Goal: Task Accomplishment & Management: Manage account settings

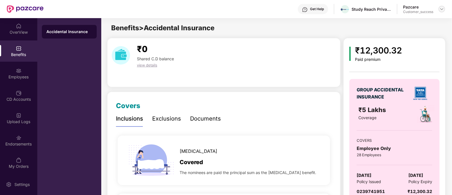
click at [443, 9] on img at bounding box center [441, 9] width 5 height 5
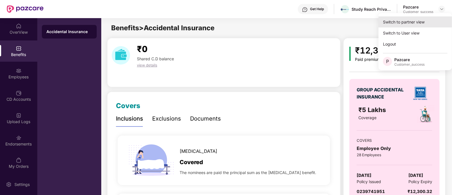
click at [413, 22] on div "Switch to partner view" at bounding box center [414, 21] width 73 height 11
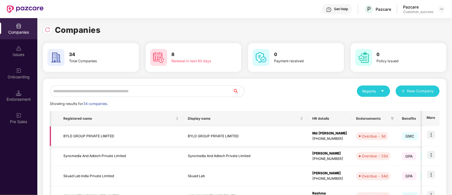
scroll to position [0, 8]
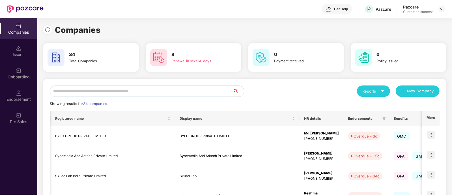
click at [143, 90] on input "text" at bounding box center [141, 90] width 183 height 11
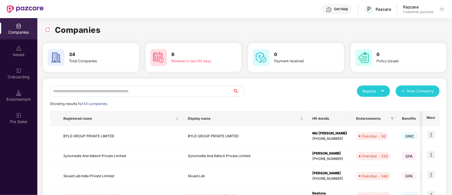
click at [102, 90] on input "text" at bounding box center [141, 90] width 183 height 11
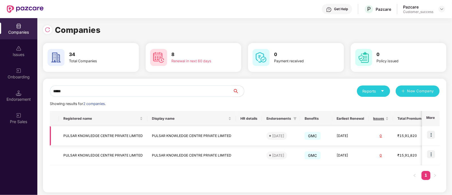
type input "*****"
click at [429, 137] on img at bounding box center [431, 135] width 8 height 8
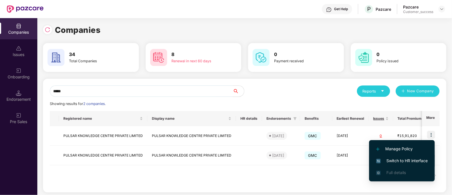
click at [420, 158] on span "Switch to HR interface" at bounding box center [401, 160] width 51 height 6
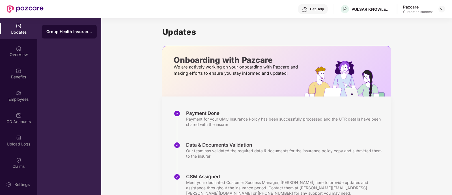
scroll to position [106, 0]
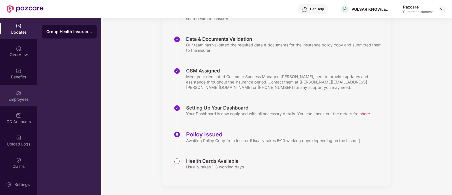
click at [16, 94] on img at bounding box center [19, 93] width 6 height 6
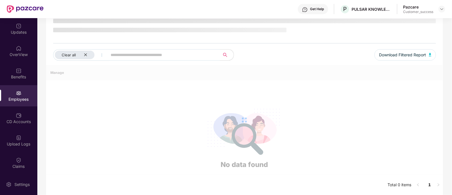
scroll to position [40, 0]
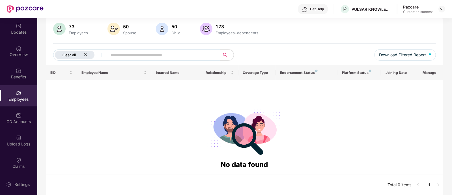
click at [86, 54] on icon "close" at bounding box center [86, 55] width 4 height 4
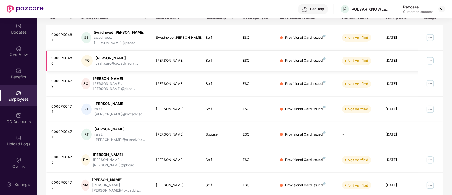
scroll to position [0, 0]
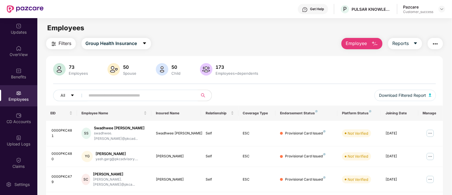
click at [349, 45] on span "Employee" at bounding box center [355, 43] width 21 height 7
click at [437, 10] on div "Pazcare Customer_success" at bounding box center [424, 9] width 42 height 10
click at [440, 9] on img at bounding box center [441, 9] width 5 height 5
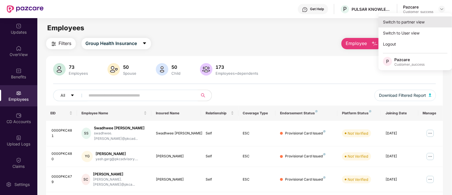
click at [418, 19] on div "Switch to partner view" at bounding box center [414, 21] width 73 height 11
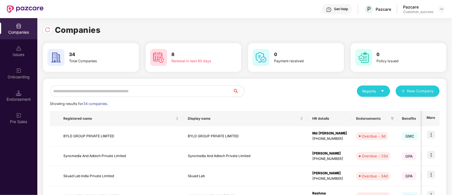
click at [135, 90] on input "text" at bounding box center [141, 90] width 183 height 11
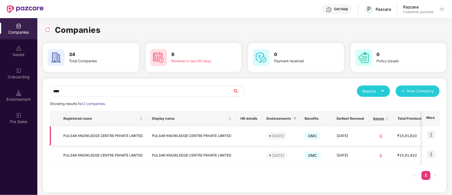
type input "****"
click at [430, 135] on img at bounding box center [431, 135] width 8 height 8
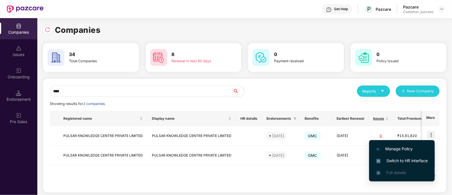
click at [402, 162] on span "Switch to HR interface" at bounding box center [401, 160] width 51 height 6
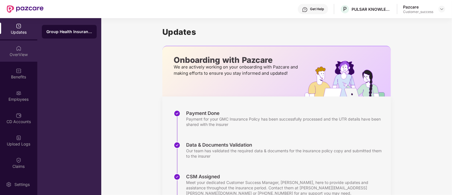
click at [20, 51] on div "OverView" at bounding box center [18, 50] width 37 height 21
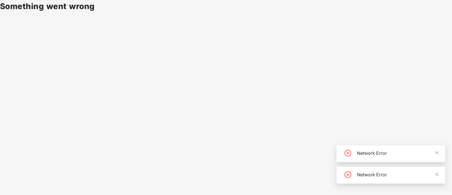
click at [292, 99] on body "Something went wrong Network Error Network Error" at bounding box center [226, 97] width 452 height 195
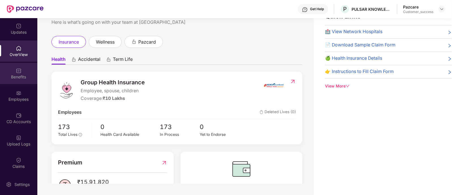
click at [23, 81] on div "Benefits" at bounding box center [18, 73] width 37 height 21
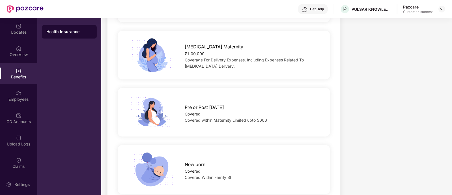
scroll to position [703, 0]
drag, startPoint x: 203, startPoint y: 109, endPoint x: 270, endPoint y: 107, distance: 66.7
click at [270, 117] on div "Covered within Maternity Limited upto 5000" at bounding box center [253, 120] width 136 height 6
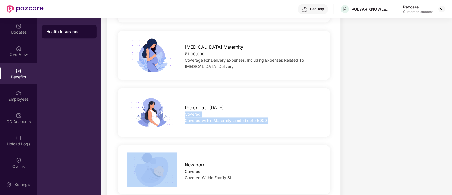
drag, startPoint x: 270, startPoint y: 107, endPoint x: 188, endPoint y: 103, distance: 81.8
click at [188, 103] on div "Pre or Post Natal Covered Covered within Maternity Limited upto 5000" at bounding box center [253, 112] width 154 height 22
click at [185, 111] on div "Covered" at bounding box center [253, 114] width 136 height 6
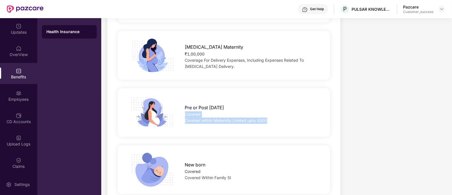
drag, startPoint x: 185, startPoint y: 102, endPoint x: 280, endPoint y: 105, distance: 95.3
click at [280, 105] on div "Pre or Post Natal Covered Covered within Maternity Limited upto 5000" at bounding box center [253, 112] width 154 height 22
click at [280, 117] on div "Covered within Maternity Limited upto 5000" at bounding box center [253, 120] width 136 height 6
drag, startPoint x: 267, startPoint y: 107, endPoint x: 185, endPoint y: 102, distance: 82.1
click at [185, 102] on div "Pre or Post Natal Covered Covered within Maternity Limited upto 5000" at bounding box center [253, 112] width 154 height 22
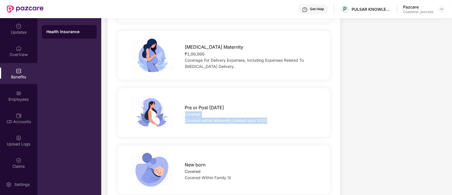
click at [185, 111] on div "Covered" at bounding box center [253, 114] width 136 height 6
drag, startPoint x: 185, startPoint y: 102, endPoint x: 269, endPoint y: 108, distance: 84.1
click at [269, 108] on div "Pre or Post Natal Covered Covered within Maternity Limited upto 5000" at bounding box center [253, 112] width 154 height 22
click at [269, 117] on div "Covered within Maternity Limited upto 5000" at bounding box center [253, 120] width 136 height 6
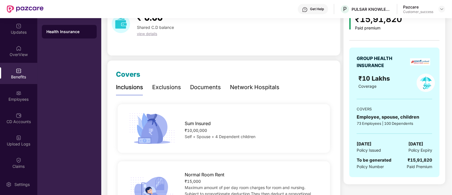
scroll to position [32, 0]
click at [203, 85] on div "Documents" at bounding box center [205, 87] width 31 height 9
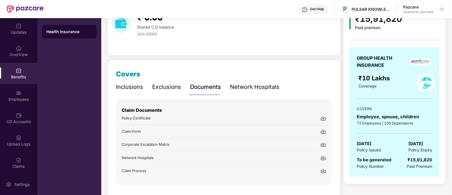
scroll to position [47, 0]
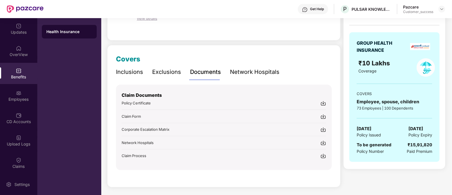
click at [320, 103] on div "Policy Certificate" at bounding box center [224, 103] width 204 height 6
click at [322, 103] on img at bounding box center [323, 103] width 6 height 6
drag, startPoint x: 356, startPoint y: 142, endPoint x: 391, endPoint y: 145, distance: 34.8
click at [391, 145] on div "To be generated Policy Number ₹15,91,820 Paid Premium" at bounding box center [393, 147] width 75 height 13
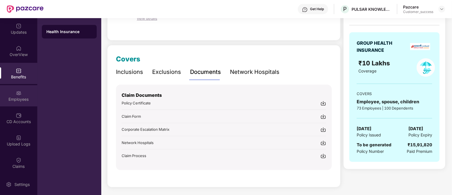
click at [20, 94] on img at bounding box center [19, 93] width 6 height 6
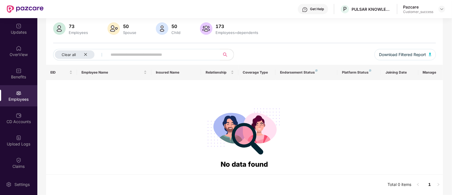
scroll to position [40, 0]
click at [85, 55] on icon "close" at bounding box center [86, 55] width 4 height 4
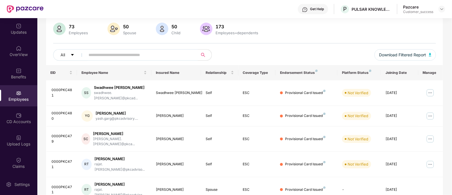
scroll to position [0, 0]
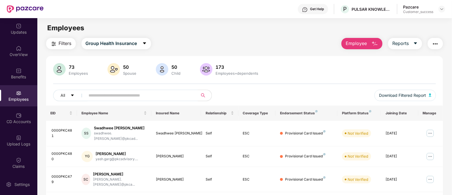
click at [367, 46] on button "Employee" at bounding box center [361, 43] width 41 height 11
click at [359, 88] on div "73 Employees 50 Spouse 50 Child 173 Employees+dependents All Download Filtered …" at bounding box center [244, 84] width 397 height 42
click at [366, 44] on span "Employee" at bounding box center [355, 43] width 21 height 7
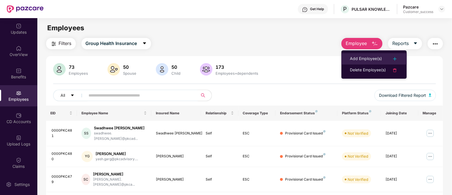
click at [366, 56] on div "Add Employee(s)" at bounding box center [366, 58] width 32 height 7
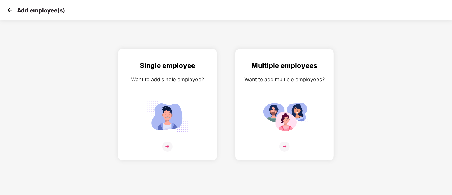
click at [171, 151] on img at bounding box center [167, 146] width 10 height 10
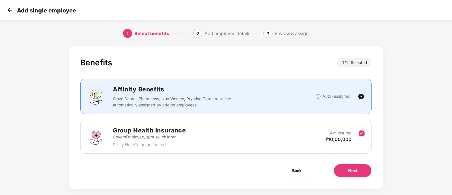
scroll to position [8, 0]
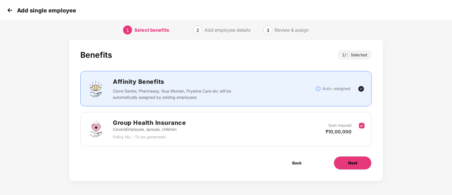
click at [354, 162] on span "Next" at bounding box center [352, 163] width 9 height 6
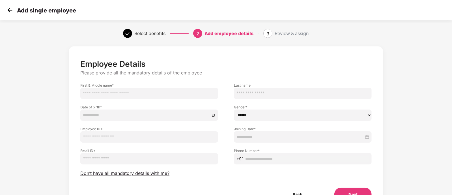
scroll to position [31, 0]
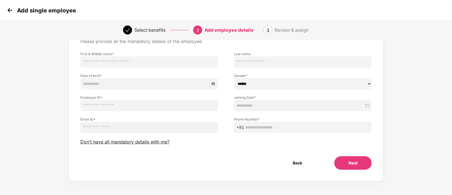
click at [11, 13] on img at bounding box center [10, 10] width 8 height 8
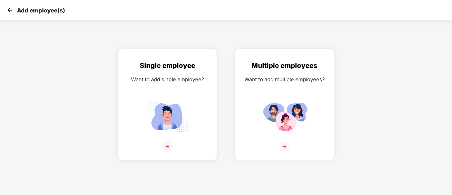
click at [260, 104] on img at bounding box center [284, 116] width 51 height 35
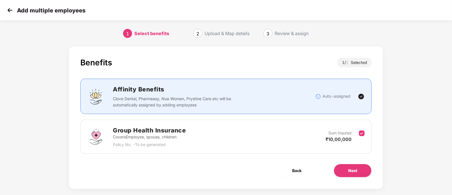
scroll to position [8, 0]
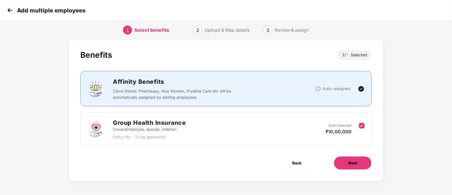
click at [350, 163] on span "Next" at bounding box center [352, 163] width 9 height 6
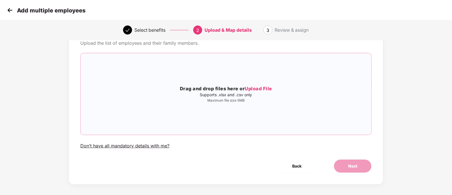
scroll to position [0, 0]
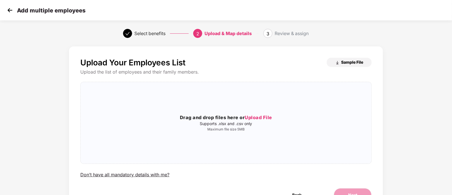
click at [338, 63] on img "button" at bounding box center [337, 62] width 5 height 5
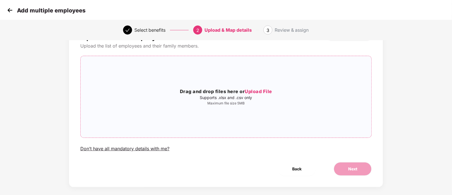
scroll to position [32, 0]
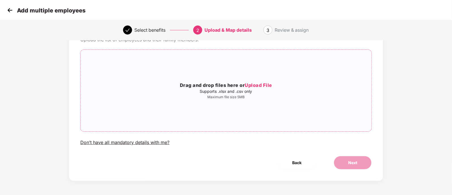
click at [261, 83] on span "Upload File" at bounding box center [257, 85] width 27 height 6
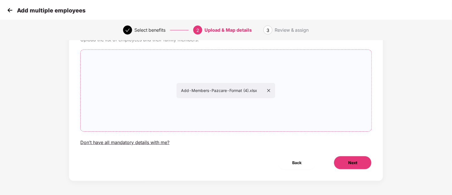
click at [361, 161] on button "Next" at bounding box center [352, 163] width 38 height 14
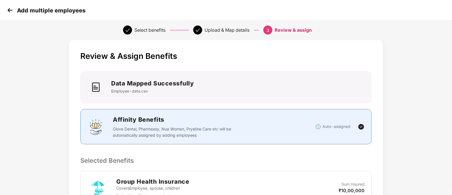
scroll to position [0, 0]
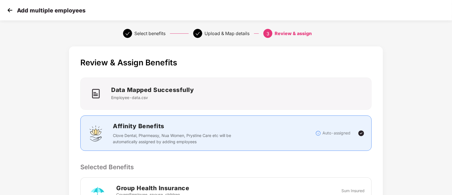
click at [14, 9] on img at bounding box center [10, 10] width 8 height 8
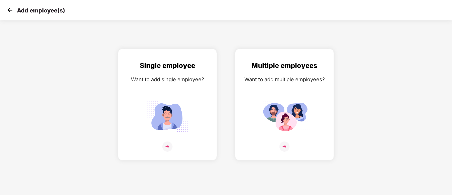
click at [6, 8] on img at bounding box center [10, 10] width 8 height 8
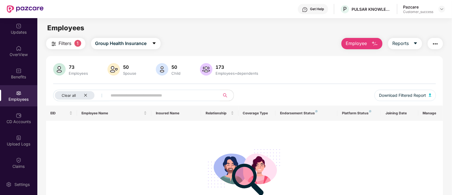
click at [363, 45] on span "Employee" at bounding box center [355, 43] width 21 height 7
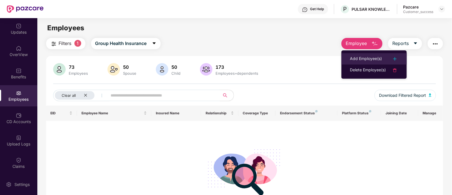
click at [359, 62] on li "Add Employee(s)" at bounding box center [373, 58] width 65 height 11
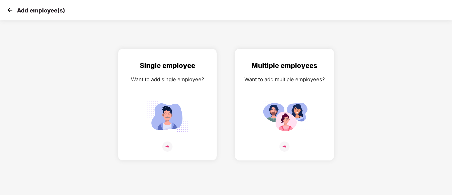
click at [280, 123] on img at bounding box center [284, 116] width 51 height 35
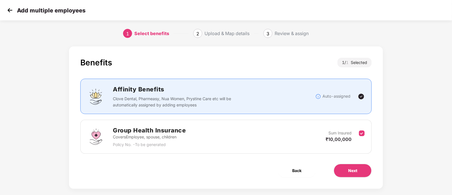
scroll to position [8, 0]
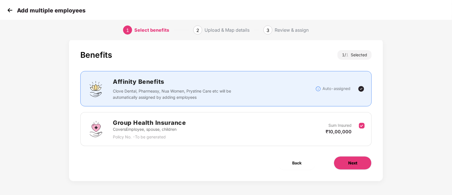
click at [348, 165] on span "Next" at bounding box center [352, 163] width 9 height 6
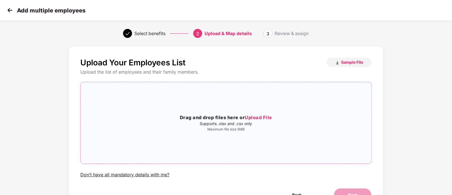
click at [259, 121] on h3 "Drag and drop files here or Upload File" at bounding box center [226, 117] width 291 height 7
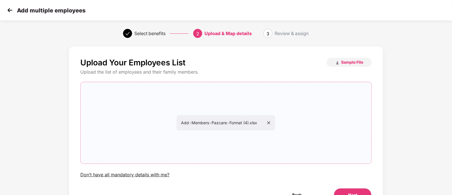
scroll to position [32, 0]
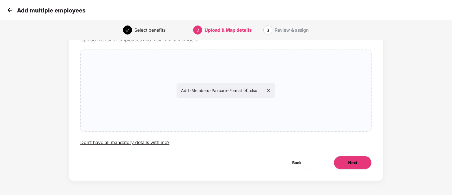
click at [358, 163] on button "Next" at bounding box center [352, 163] width 38 height 14
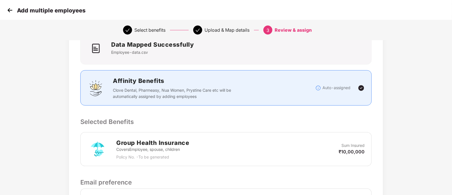
scroll to position [0, 0]
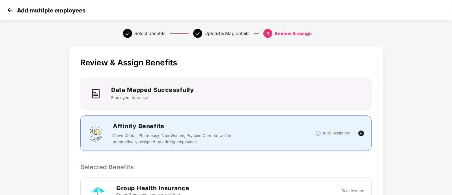
click at [9, 11] on img at bounding box center [10, 10] width 8 height 8
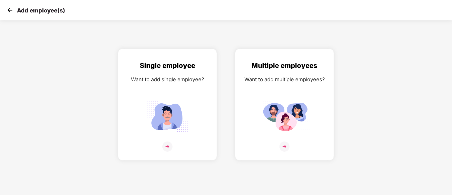
click at [9, 11] on img at bounding box center [10, 10] width 8 height 8
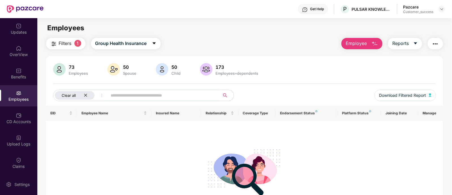
click at [84, 95] on icon "close" at bounding box center [86, 95] width 4 height 4
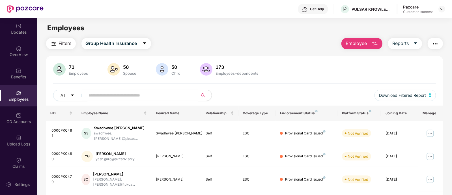
click at [368, 40] on button "Employee" at bounding box center [361, 43] width 41 height 11
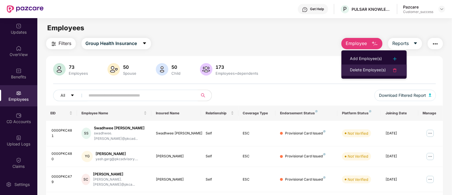
click at [361, 68] on div "Delete Employee(s)" at bounding box center [368, 70] width 36 height 7
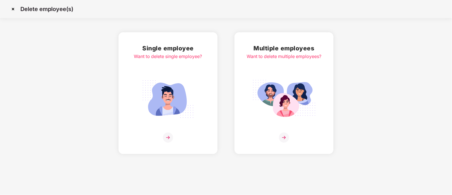
click at [168, 139] on img at bounding box center [168, 137] width 10 height 10
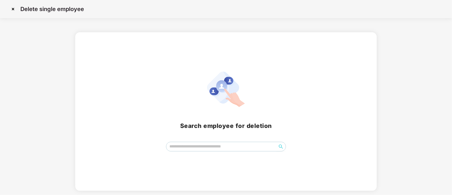
click at [11, 8] on img at bounding box center [12, 9] width 9 height 9
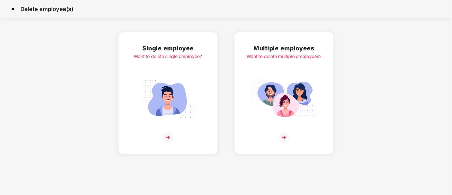
click at [279, 138] on img at bounding box center [284, 137] width 10 height 10
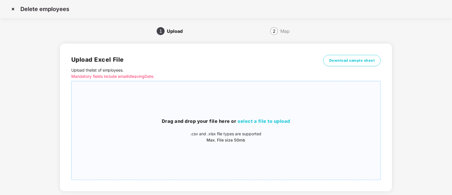
scroll to position [24, 0]
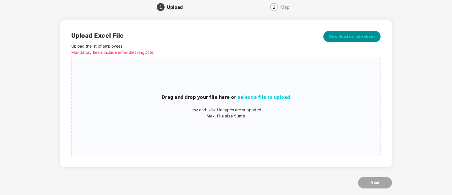
click at [349, 39] on span "Download sample sheet" at bounding box center [352, 37] width 46 height 6
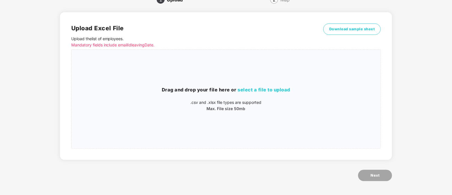
scroll to position [0, 0]
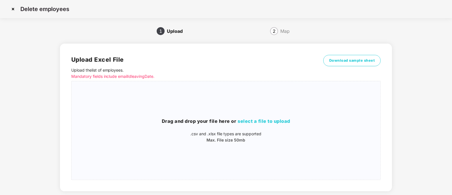
click at [11, 10] on img at bounding box center [12, 9] width 9 height 9
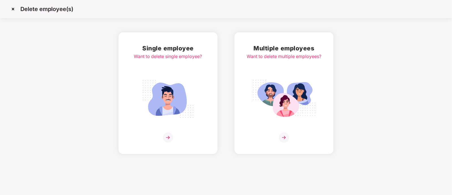
click at [13, 5] on img at bounding box center [12, 9] width 9 height 9
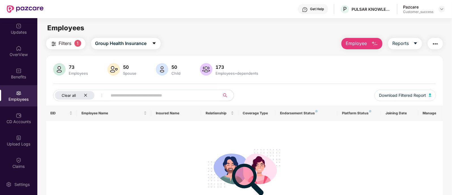
click at [87, 97] on div "Clear all" at bounding box center [75, 95] width 40 height 8
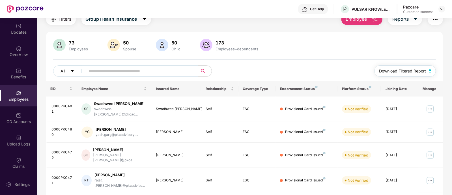
scroll to position [25, 0]
click at [411, 73] on button "Download Filtered Report" at bounding box center [405, 70] width 62 height 11
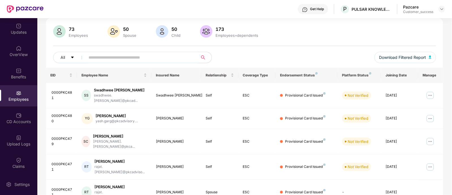
scroll to position [0, 0]
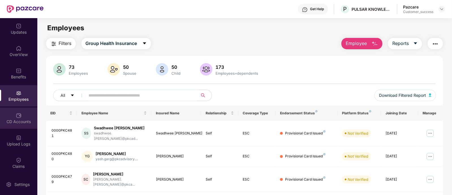
click at [19, 116] on img at bounding box center [19, 115] width 6 height 6
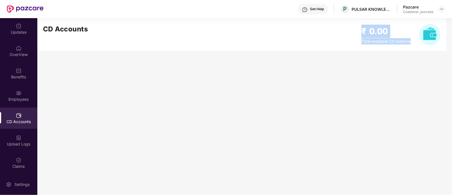
drag, startPoint x: 357, startPoint y: 30, endPoint x: 409, endPoint y: 48, distance: 55.0
click at [409, 48] on div "CD Accounts ₹ 0.00 Total available CD balance" at bounding box center [241, 34] width 409 height 33
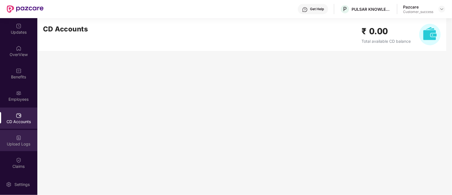
click at [20, 140] on div "Upload Logs" at bounding box center [18, 140] width 37 height 21
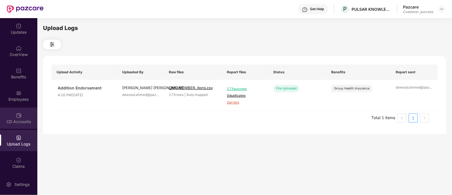
click at [19, 124] on div "CD Accounts" at bounding box center [18, 117] width 37 height 21
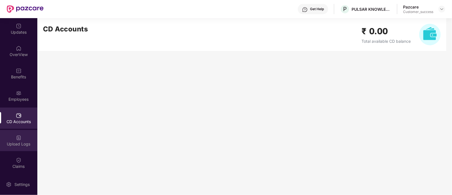
click at [20, 136] on img at bounding box center [19, 138] width 6 height 6
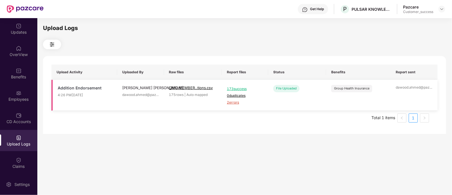
click at [235, 103] on span "2 errors" at bounding box center [245, 102] width 36 height 5
click at [21, 68] on div "Benefits" at bounding box center [18, 73] width 37 height 21
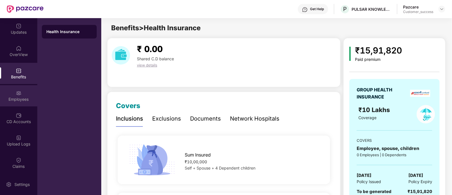
click at [18, 93] on img at bounding box center [19, 93] width 6 height 6
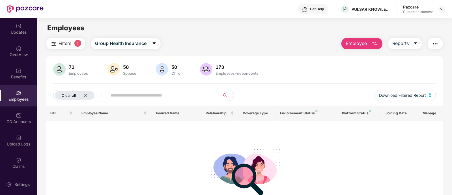
click at [85, 92] on div "Clear all" at bounding box center [75, 95] width 40 height 8
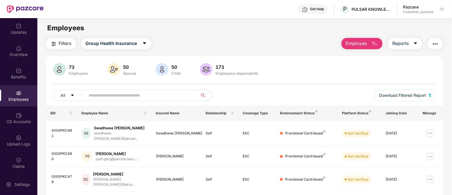
click at [373, 46] on img "button" at bounding box center [374, 43] width 7 height 7
click at [313, 79] on div "73 Employees 50 Spouse 50 Child 173 Employees+dependents All Download Filtered …" at bounding box center [244, 84] width 397 height 42
click at [348, 44] on span "Employee" at bounding box center [355, 43] width 21 height 7
click at [319, 65] on div "73 Employees 50 Spouse 50 Child 173 Employees+dependents" at bounding box center [244, 70] width 383 height 14
click at [349, 48] on button "Employee" at bounding box center [361, 43] width 41 height 11
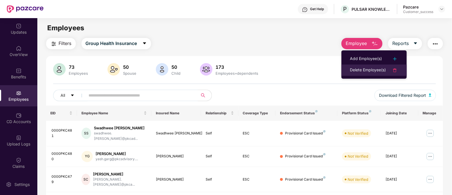
click at [356, 70] on div "Delete Employee(s)" at bounding box center [368, 70] width 36 height 7
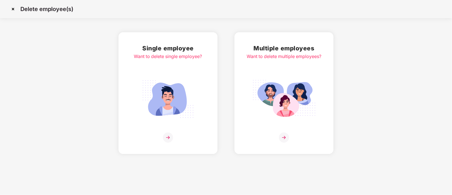
click at [12, 10] on img at bounding box center [12, 9] width 9 height 9
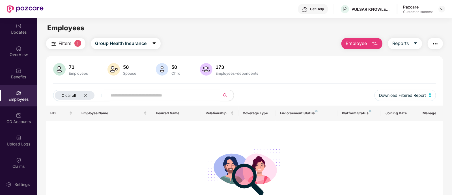
click at [84, 93] on div "Clear all" at bounding box center [75, 95] width 40 height 8
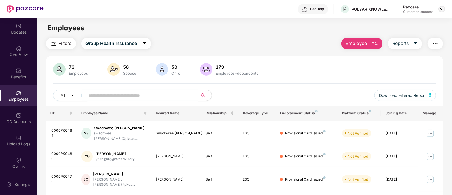
click at [443, 9] on img at bounding box center [441, 9] width 5 height 5
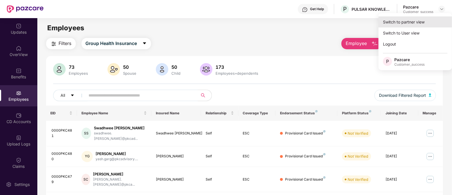
click at [391, 24] on div "Switch to partner view" at bounding box center [414, 21] width 73 height 11
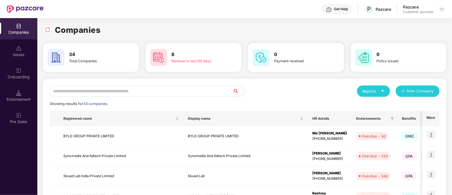
click at [162, 91] on input "text" at bounding box center [141, 90] width 183 height 11
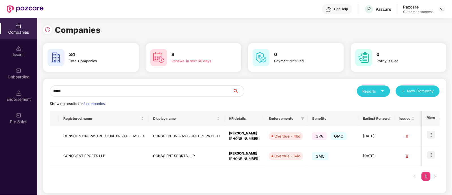
type input "*****"
click at [431, 135] on img at bounding box center [431, 135] width 8 height 8
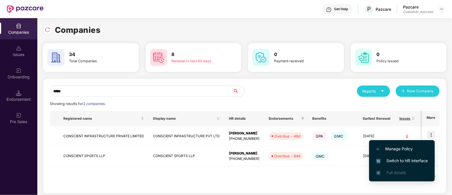
click at [392, 163] on span "Switch to HR interface" at bounding box center [401, 160] width 51 height 6
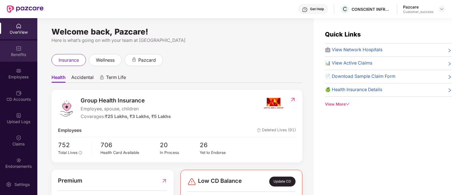
click at [13, 47] on div "Benefits" at bounding box center [18, 50] width 37 height 21
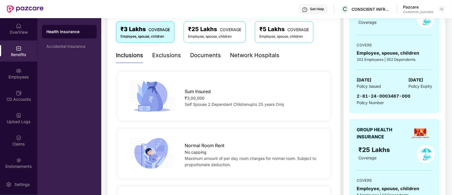
scroll to position [94, 0]
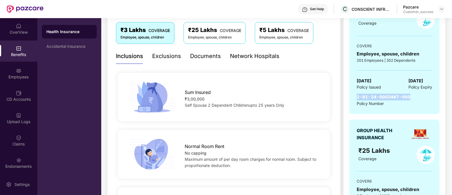
drag, startPoint x: 356, startPoint y: 96, endPoint x: 409, endPoint y: 94, distance: 52.9
click at [409, 94] on div "2-81-24-0003467-000 Policy Number" at bounding box center [393, 100] width 75 height 13
copy span "2-81-24-0003467-000"
click at [12, 71] on div "Employees" at bounding box center [18, 73] width 37 height 21
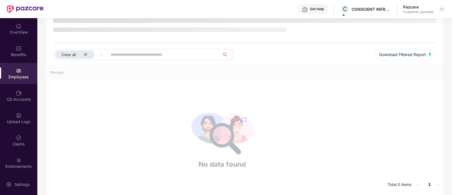
scroll to position [44, 0]
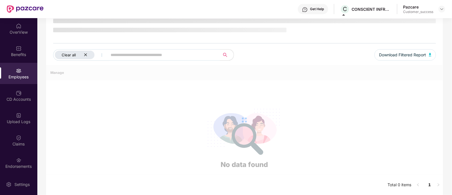
click at [86, 53] on icon "close" at bounding box center [86, 55] width 4 height 4
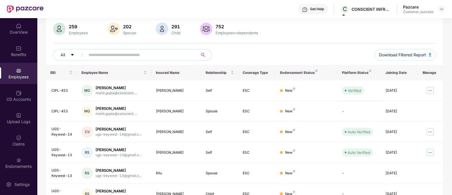
scroll to position [0, 0]
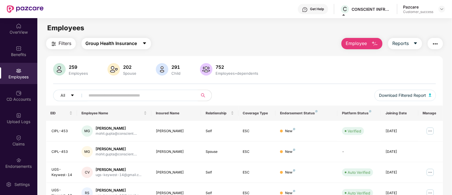
click at [145, 45] on icon "caret-down" at bounding box center [144, 43] width 5 height 5
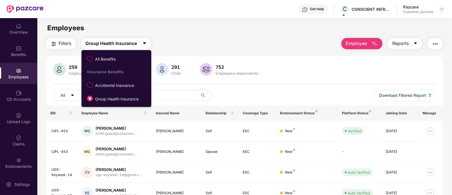
click at [145, 45] on icon "caret-down" at bounding box center [144, 43] width 5 height 5
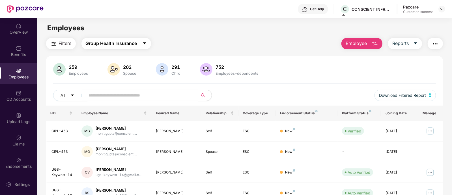
click at [145, 47] on button "Group Health Insurance" at bounding box center [116, 43] width 70 height 11
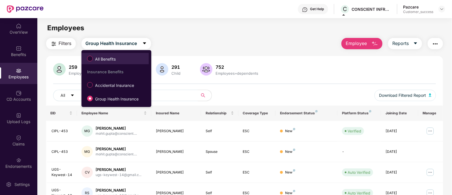
click at [113, 57] on span "All Benefits" at bounding box center [105, 59] width 25 height 6
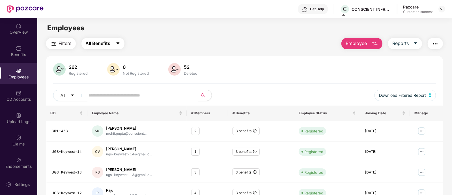
click at [114, 44] on button "All Benefits" at bounding box center [102, 43] width 43 height 11
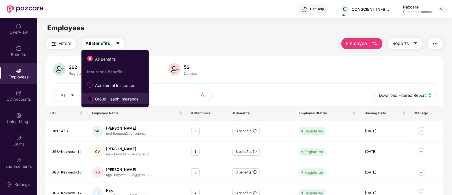
click at [110, 94] on label "Group Health Insurance" at bounding box center [113, 99] width 59 height 10
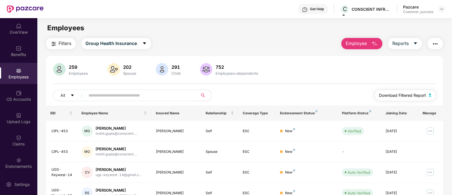
click at [386, 95] on span "Download Filtered Report" at bounding box center [402, 95] width 47 height 6
click at [415, 93] on span "Download Filtered Report" at bounding box center [402, 95] width 47 height 6
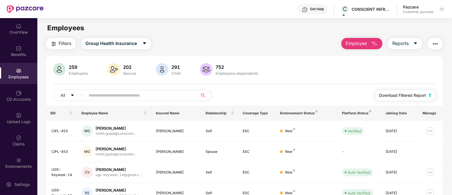
click at [415, 93] on span "Download Filtered Report" at bounding box center [402, 95] width 47 height 6
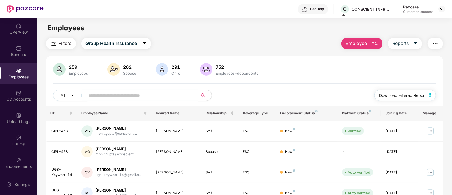
click at [415, 93] on span "Download Filtered Report" at bounding box center [402, 95] width 47 height 6
drag, startPoint x: 415, startPoint y: 93, endPoint x: 355, endPoint y: 83, distance: 61.0
click at [355, 83] on div "259 Employees 202 Spouse 291 Child 752 Employees+dependents All Download Filter…" at bounding box center [244, 84] width 397 height 42
click at [391, 95] on span "Download Filtered Report" at bounding box center [402, 95] width 47 height 6
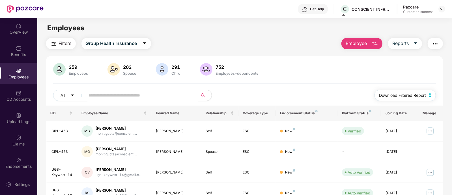
click at [391, 95] on span "Download Filtered Report" at bounding box center [402, 95] width 47 height 6
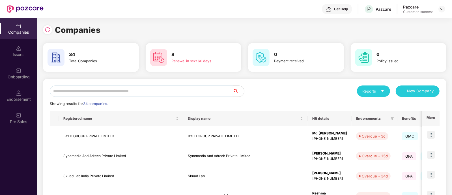
click at [123, 92] on input "text" at bounding box center [141, 90] width 183 height 11
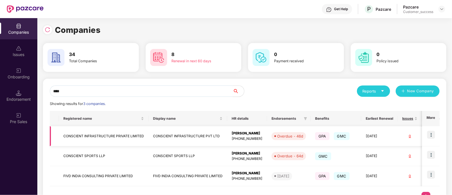
type input "****"
click at [432, 136] on img at bounding box center [431, 135] width 8 height 8
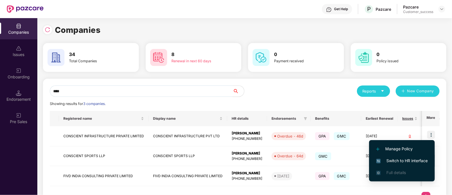
click at [393, 158] on span "Switch to HR interface" at bounding box center [401, 160] width 51 height 6
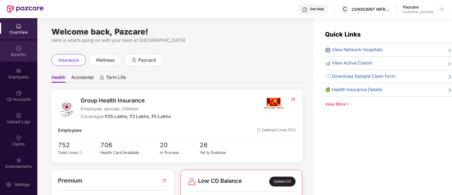
click at [19, 51] on img at bounding box center [19, 48] width 6 height 6
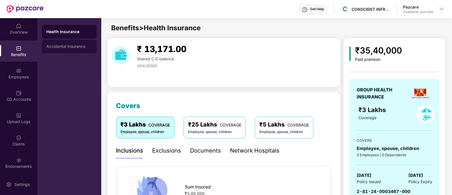
click at [47, 46] on div "Accidental Insurance" at bounding box center [69, 46] width 46 height 5
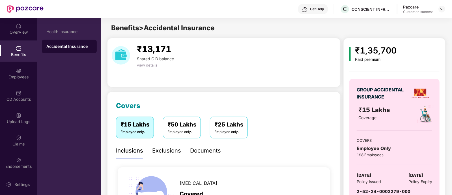
scroll to position [83, 0]
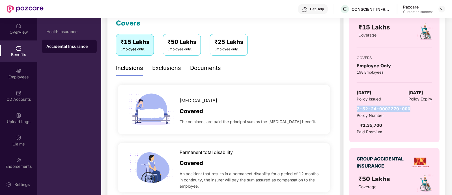
drag, startPoint x: 355, startPoint y: 107, endPoint x: 409, endPoint y: 109, distance: 54.6
click at [409, 109] on div "GROUP ACCIDENTAL INSURANCE ₹15 Lakhs Coverage COVERS Employee Only 198 Employee…" at bounding box center [394, 69] width 90 height 146
copy span "2-52-24-0002279-000"
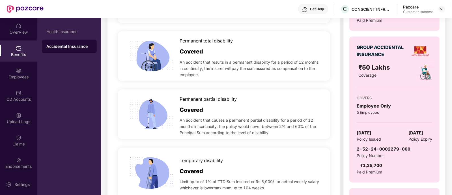
scroll to position [195, 0]
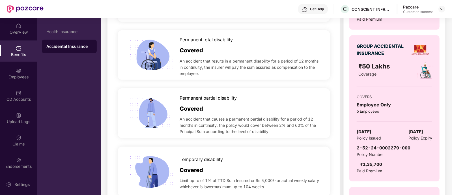
copy span "2-52-24-0002279-000"
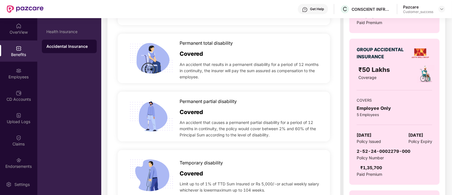
scroll to position [0, 0]
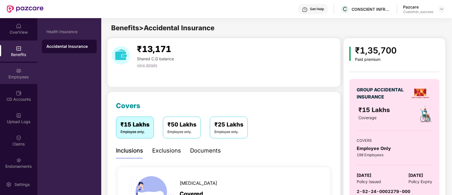
click at [12, 68] on div "Employees" at bounding box center [18, 73] width 37 height 21
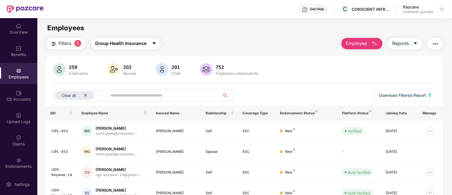
click at [112, 46] on span "Group Health Insurance" at bounding box center [120, 43] width 51 height 7
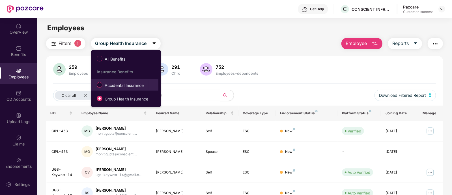
click at [118, 89] on label "Accidental Insurance" at bounding box center [121, 85] width 55 height 10
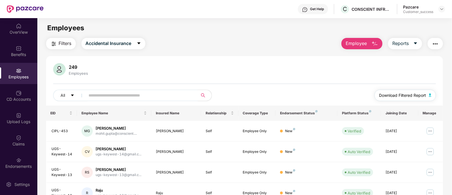
click at [398, 95] on span "Download Filtered Report" at bounding box center [402, 95] width 47 height 6
click at [25, 52] on div "Benefits" at bounding box center [18, 55] width 37 height 6
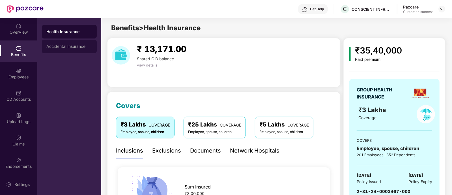
click at [70, 51] on div "Accidental Insurance" at bounding box center [69, 47] width 55 height 14
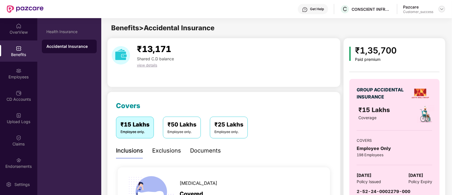
click at [444, 8] on div at bounding box center [441, 9] width 7 height 7
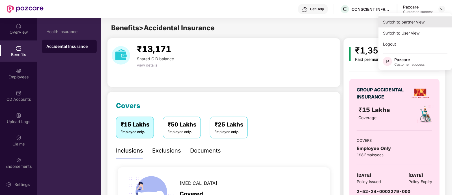
click at [420, 22] on div "Switch to partner view" at bounding box center [414, 21] width 73 height 11
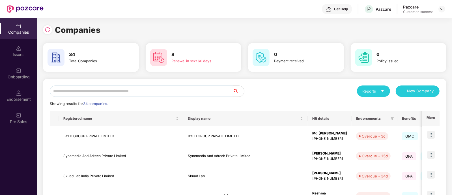
click at [214, 91] on input "text" at bounding box center [141, 90] width 183 height 11
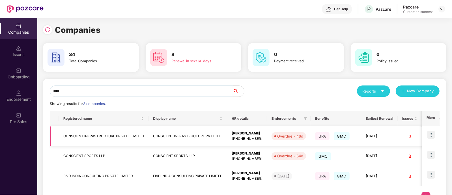
type input "****"
click at [117, 133] on td "CONSCIENT INFRASTRUCTURE PRIVATE LIMITED" at bounding box center [104, 136] width 90 height 20
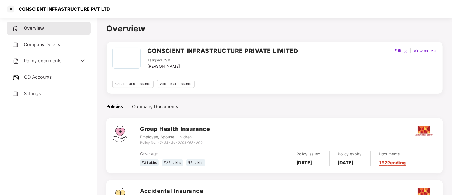
click at [44, 48] on div "Company Details" at bounding box center [49, 44] width 84 height 13
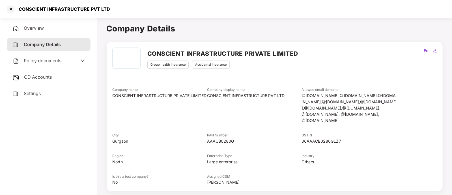
click at [55, 63] on span "Policy documents" at bounding box center [43, 61] width 38 height 6
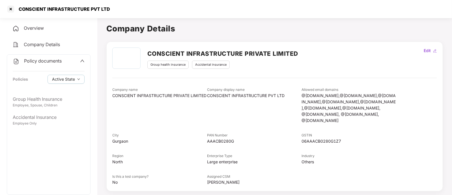
click at [82, 63] on icon "up" at bounding box center [82, 60] width 5 height 5
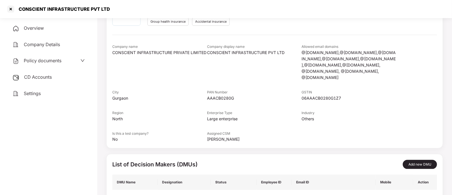
scroll to position [94, 0]
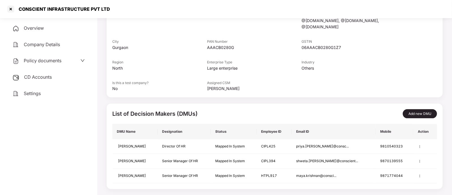
click at [5, 9] on div "CONSCIENT INFRASTRUCTURE PVT LTD" at bounding box center [226, 9] width 452 height 18
click at [7, 9] on div at bounding box center [10, 9] width 9 height 9
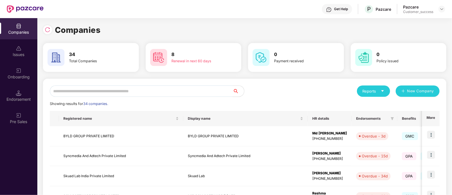
scroll to position [0, 0]
click at [201, 95] on input "text" at bounding box center [141, 90] width 183 height 11
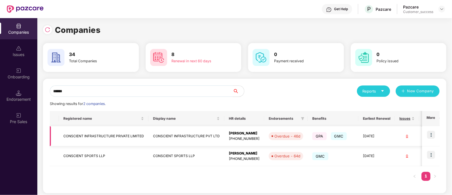
type input "******"
click at [428, 133] on img at bounding box center [431, 135] width 8 height 8
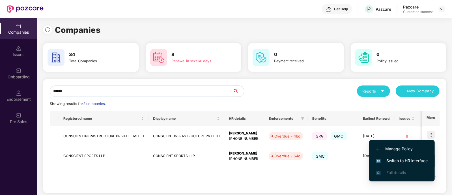
click at [410, 159] on span "Switch to HR interface" at bounding box center [401, 160] width 51 height 6
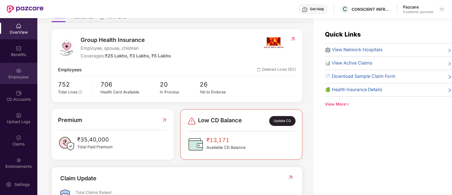
click at [20, 75] on div "Employees" at bounding box center [18, 77] width 37 height 6
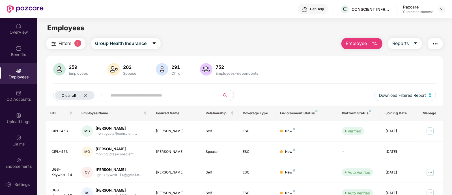
click at [86, 96] on icon "close" at bounding box center [86, 95] width 4 height 4
click at [92, 96] on input "text" at bounding box center [139, 95] width 101 height 8
paste input "*******"
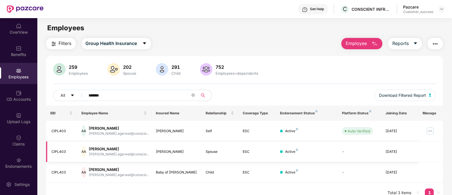
scroll to position [18, 0]
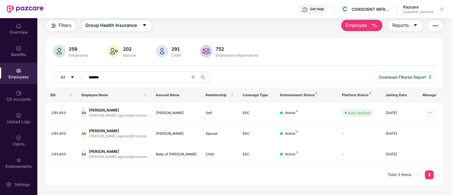
type input "*******"
click at [432, 113] on img at bounding box center [429, 112] width 9 height 9
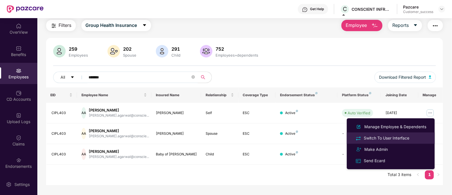
click at [395, 137] on div "Switch To User Interface" at bounding box center [386, 138] width 48 height 6
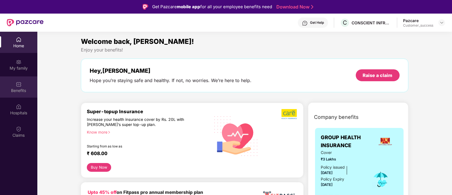
click at [14, 95] on div "Benefits" at bounding box center [18, 86] width 37 height 21
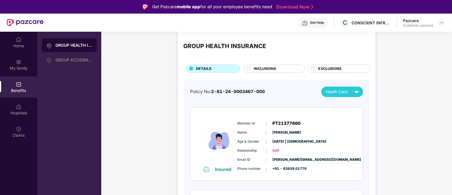
scroll to position [0, 0]
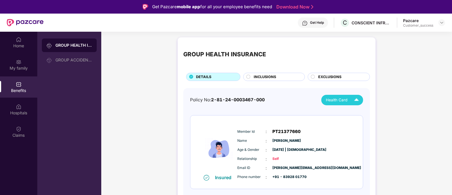
click at [342, 97] on span "Health Card" at bounding box center [336, 100] width 21 height 6
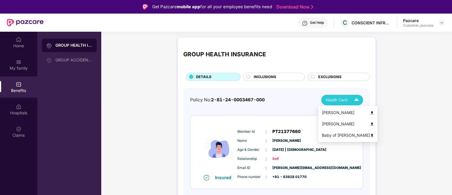
click at [339, 131] on li "Baby of [PERSON_NAME]" at bounding box center [347, 134] width 59 height 11
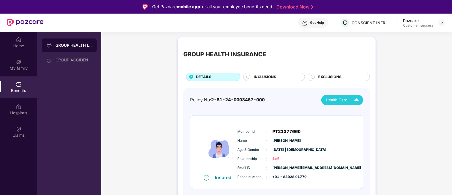
click at [438, 21] on div "Pazcare Customer_success" at bounding box center [424, 23] width 42 height 10
click at [440, 22] on img at bounding box center [441, 22] width 5 height 5
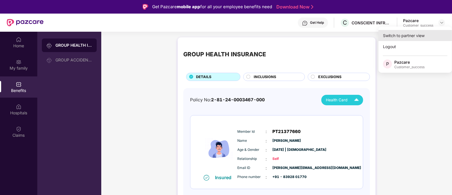
click at [396, 33] on div "Switch to partner view" at bounding box center [414, 35] width 73 height 11
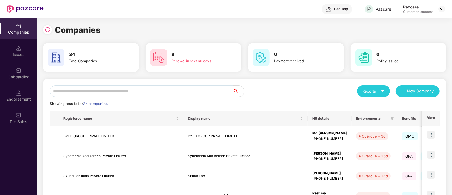
click at [132, 90] on input "text" at bounding box center [141, 90] width 183 height 11
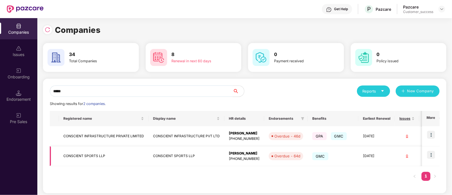
type input "*****"
click at [429, 155] on img at bounding box center [431, 155] width 8 height 8
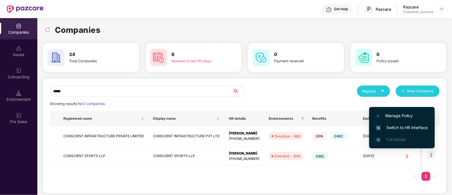
click at [398, 131] on li "Switch to HR interface" at bounding box center [402, 128] width 66 height 12
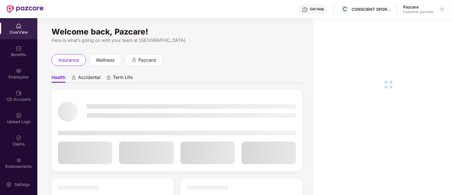
click at [21, 69] on div "Employees" at bounding box center [18, 73] width 37 height 21
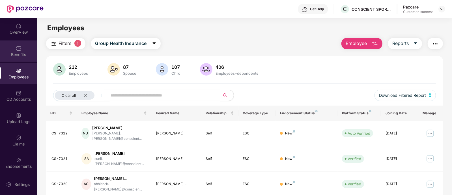
click at [29, 60] on div "Benefits" at bounding box center [18, 50] width 37 height 21
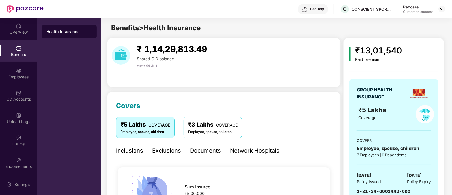
scroll to position [77, 0]
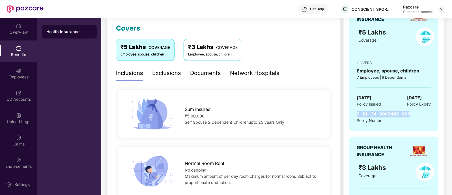
drag, startPoint x: 357, startPoint y: 112, endPoint x: 410, endPoint y: 114, distance: 52.6
click at [410, 114] on div "2-81-24-0003442-000 Policy Number" at bounding box center [393, 116] width 74 height 13
copy span "2-81-24-0003442-000"
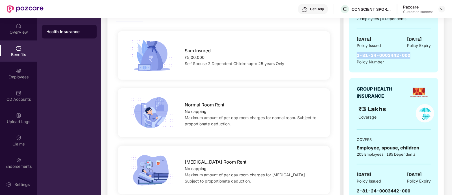
scroll to position [127, 0]
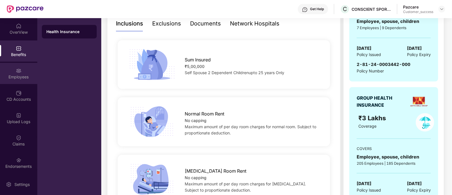
click at [10, 76] on div "Employees" at bounding box center [18, 77] width 37 height 6
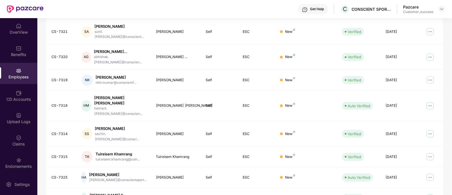
click at [174, 70] on td "[PERSON_NAME]" at bounding box center [175, 80] width 49 height 21
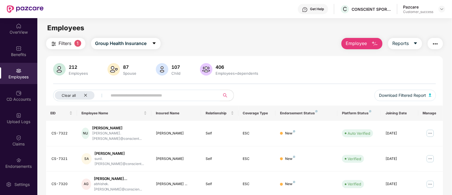
click at [132, 94] on input "text" at bounding box center [161, 95] width 101 height 8
click at [83, 96] on div "Clear all" at bounding box center [75, 95] width 40 height 8
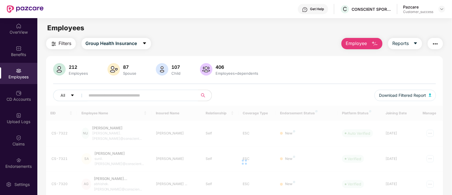
click at [87, 96] on span at bounding box center [140, 95] width 116 height 11
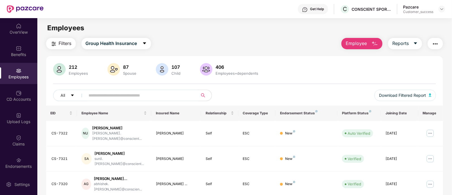
click at [100, 95] on input "text" at bounding box center [139, 95] width 101 height 8
paste input "*******"
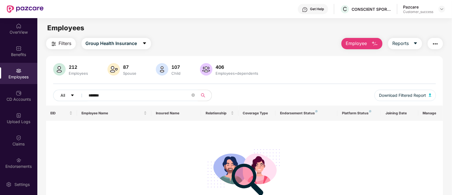
click at [76, 94] on button "All" at bounding box center [70, 95] width 34 height 11
click at [144, 137] on div "No data found" at bounding box center [244, 167] width 387 height 85
click at [118, 97] on div "Click to sort ascending" at bounding box center [113, 100] width 47 height 10
click at [143, 97] on input "*******" at bounding box center [139, 95] width 101 height 8
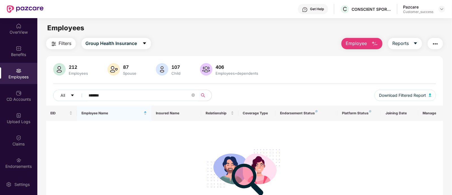
drag, startPoint x: 143, startPoint y: 97, endPoint x: 85, endPoint y: 90, distance: 59.0
click at [85, 90] on span "*******" at bounding box center [140, 95] width 116 height 11
type input "******"
click at [443, 7] on img at bounding box center [441, 9] width 5 height 5
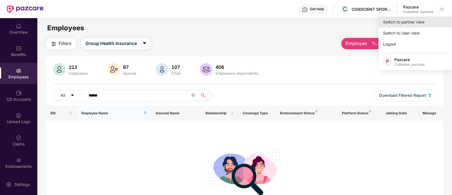
click at [409, 24] on div "Switch to partner view" at bounding box center [414, 21] width 73 height 11
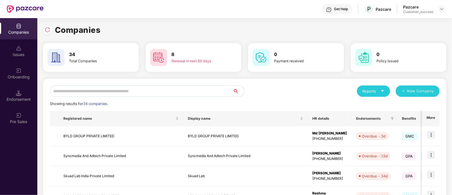
click at [73, 91] on input "text" at bounding box center [141, 90] width 183 height 11
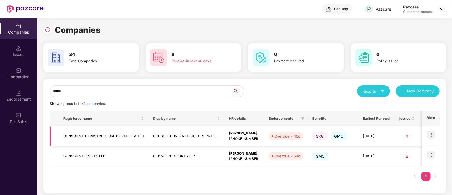
type input "*****"
click at [433, 133] on img at bounding box center [431, 135] width 8 height 8
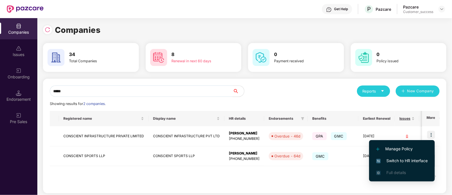
click at [403, 158] on span "Switch to HR interface" at bounding box center [401, 160] width 51 height 6
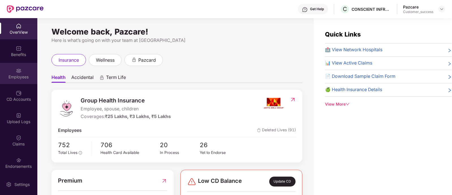
click at [9, 76] on div "Employees" at bounding box center [18, 77] width 37 height 6
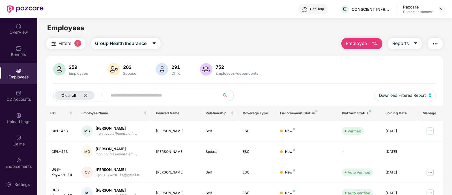
click at [85, 96] on icon "close" at bounding box center [86, 95] width 4 height 4
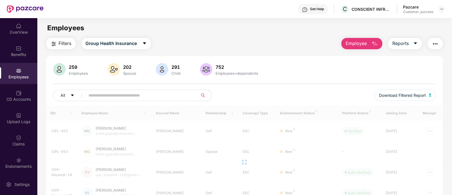
click at [103, 97] on input "text" at bounding box center [139, 95] width 101 height 8
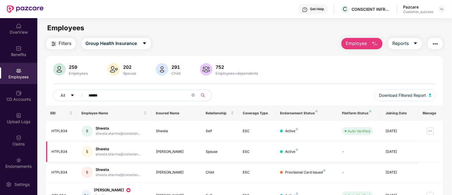
scroll to position [41, 0]
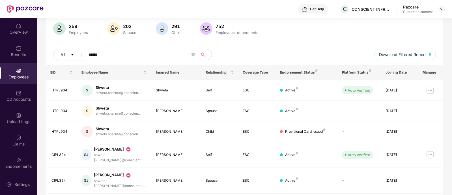
type input "******"
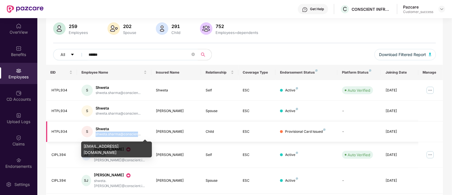
drag, startPoint x: 96, startPoint y: 132, endPoint x: 138, endPoint y: 136, distance: 42.0
click at [138, 136] on div "shweta.sharma@conscien..." at bounding box center [118, 133] width 45 height 5
copy div "shweta.sharma@conscien"
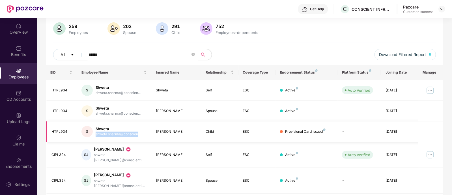
drag, startPoint x: 156, startPoint y: 130, endPoint x: 185, endPoint y: 134, distance: 29.1
click at [185, 134] on td "[PERSON_NAME]" at bounding box center [175, 131] width 49 height 21
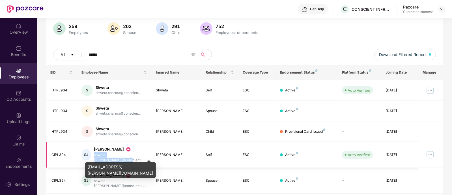
drag, startPoint x: 96, startPoint y: 155, endPoint x: 136, endPoint y: 155, distance: 39.6
click at [136, 155] on div "shweta.[PERSON_NAME]@conscient.i..." at bounding box center [120, 157] width 53 height 11
click at [128, 166] on div "[EMAIL_ADDRESS][PERSON_NAME][DOMAIN_NAME]" at bounding box center [120, 170] width 71 height 16
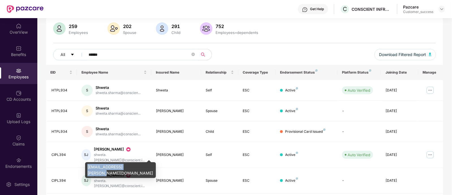
drag, startPoint x: 134, startPoint y: 167, endPoint x: 86, endPoint y: 164, distance: 47.9
click at [86, 164] on div "[EMAIL_ADDRESS][PERSON_NAME][DOMAIN_NAME]" at bounding box center [120, 170] width 71 height 16
copy div "[EMAIL_ADDRESS][PERSON_NAME][DOMAIN_NAME]"
click at [86, 164] on div "[EMAIL_ADDRESS][PERSON_NAME][DOMAIN_NAME]" at bounding box center [120, 170] width 71 height 16
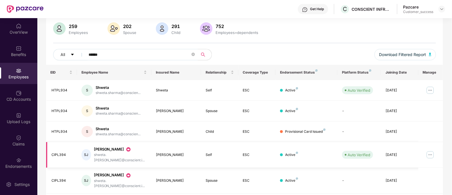
scroll to position [70, 0]
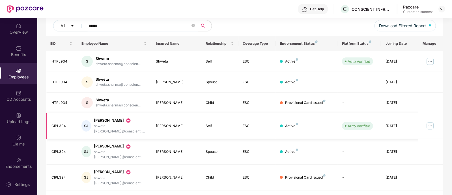
click at [431, 121] on img at bounding box center [429, 125] width 9 height 9
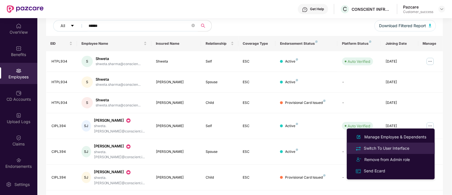
click at [383, 150] on div "Switch To User Interface" at bounding box center [386, 148] width 48 height 6
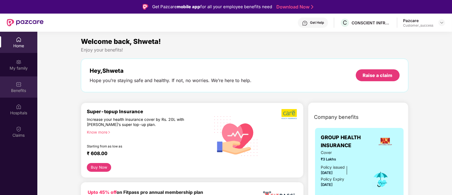
click at [15, 84] on div "Benefits" at bounding box center [18, 86] width 37 height 21
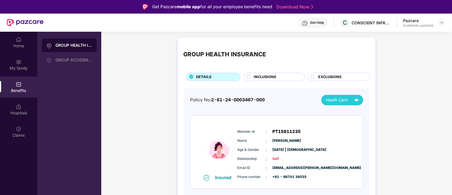
click at [268, 78] on span "INCLUSIONS" at bounding box center [265, 77] width 22 height 6
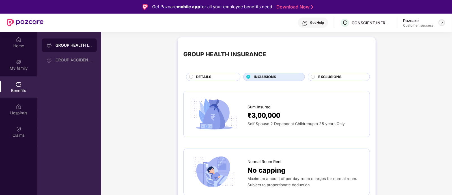
click at [441, 20] on img at bounding box center [441, 22] width 5 height 5
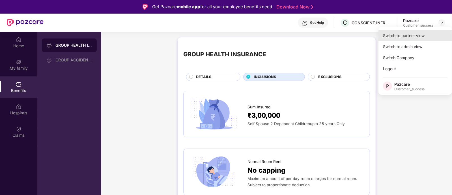
click at [405, 36] on div "Switch to partner view" at bounding box center [414, 35] width 73 height 11
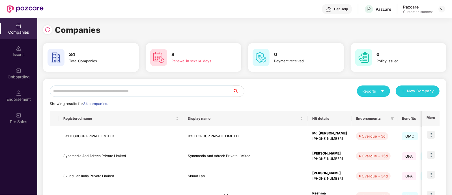
click at [116, 92] on input "text" at bounding box center [141, 90] width 183 height 11
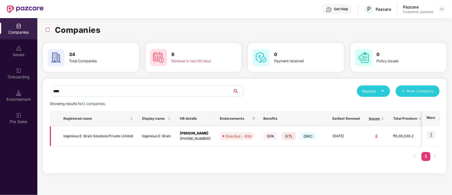
type input "****"
click at [434, 136] on img at bounding box center [431, 135] width 8 height 8
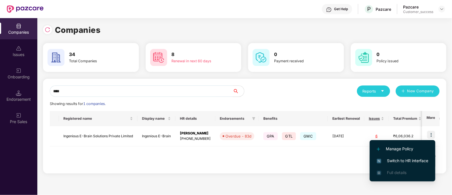
click at [385, 158] on span "Switch to HR interface" at bounding box center [401, 160] width 51 height 6
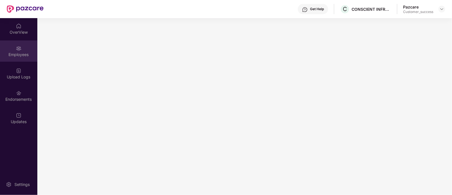
click at [10, 55] on div "Employees" at bounding box center [18, 55] width 37 height 6
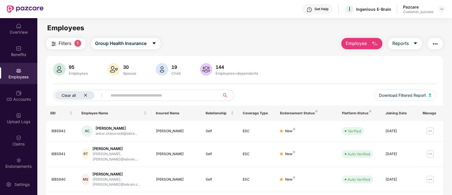
click at [86, 97] on div "Clear all" at bounding box center [75, 95] width 40 height 8
click at [95, 96] on input "text" at bounding box center [139, 95] width 101 height 8
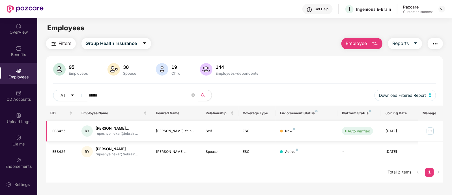
type input "******"
copy div "IEBS426"
drag, startPoint x: 65, startPoint y: 129, endPoint x: 52, endPoint y: 129, distance: 13.6
click at [52, 129] on div "IEBS426" at bounding box center [62, 130] width 21 height 5
click at [433, 42] on img "button" at bounding box center [435, 43] width 7 height 7
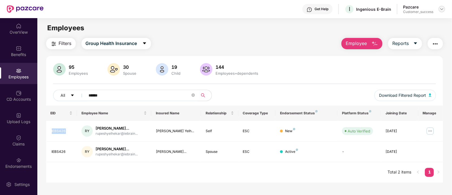
click at [439, 9] on img at bounding box center [441, 9] width 5 height 5
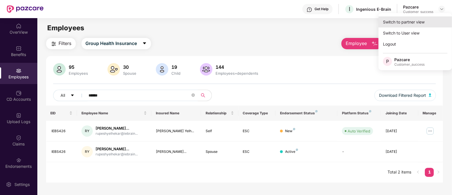
click at [412, 19] on div "Switch to partner view" at bounding box center [414, 21] width 73 height 11
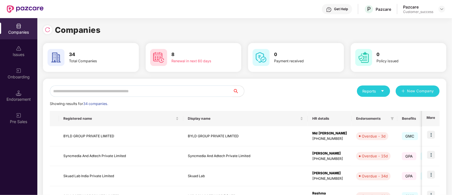
click at [21, 79] on div "Onboarding" at bounding box center [18, 77] width 37 height 6
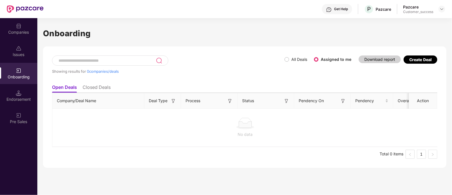
scroll to position [0, 0]
click at [21, 38] on div "Companies" at bounding box center [18, 28] width 37 height 21
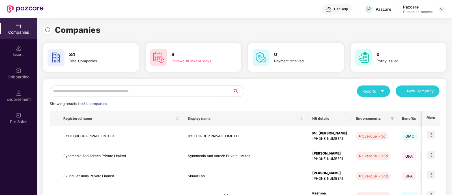
click at [261, 95] on div "Reports New Company" at bounding box center [341, 90] width 195 height 11
